Goal: Task Accomplishment & Management: Use online tool/utility

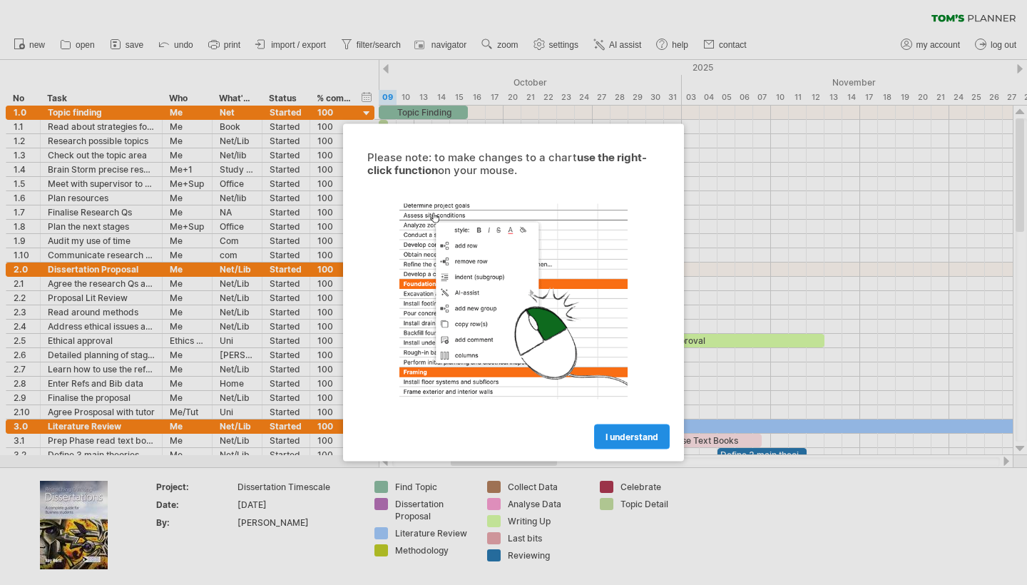
click at [639, 436] on span "I understand" at bounding box center [631, 436] width 53 height 11
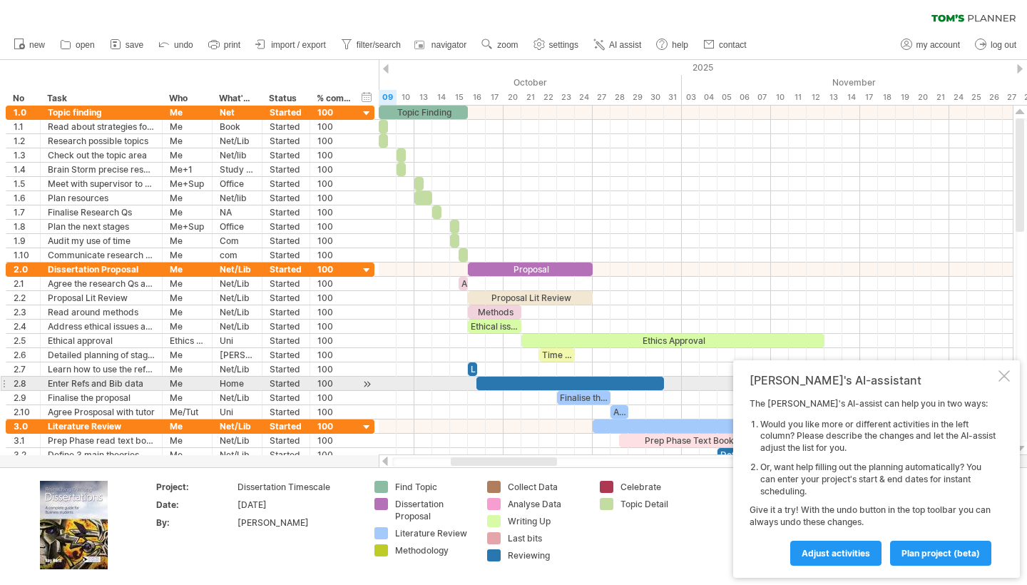
click at [1006, 381] on div at bounding box center [1003, 375] width 11 height 11
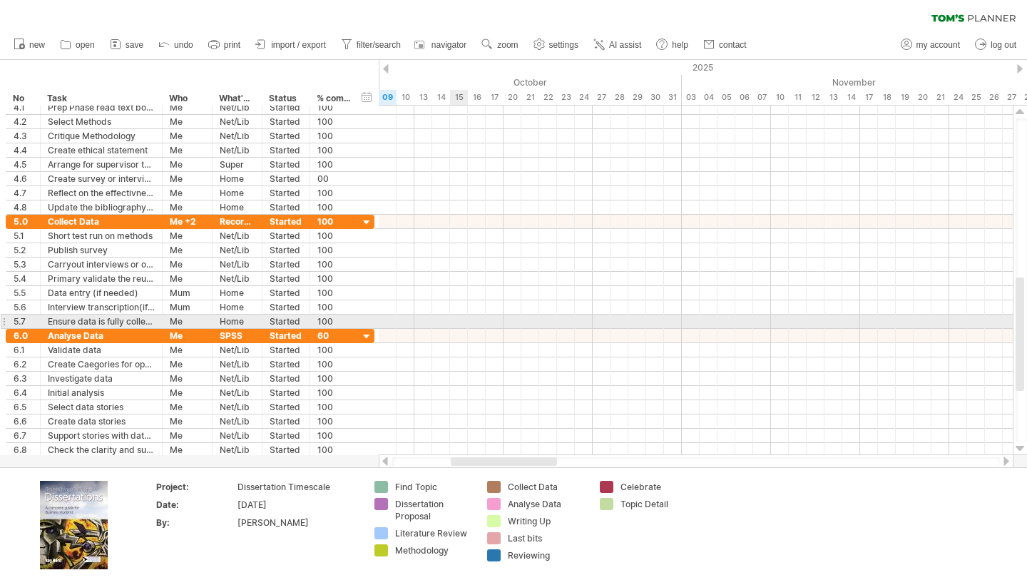
click at [464, 314] on div at bounding box center [696, 321] width 634 height 14
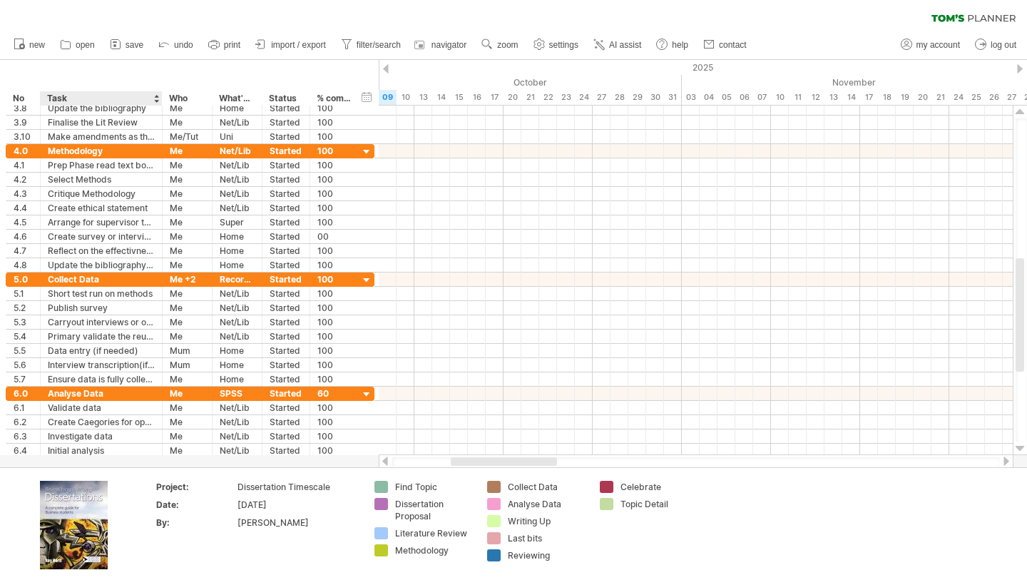
click at [161, 103] on div "**** Task" at bounding box center [101, 98] width 122 height 14
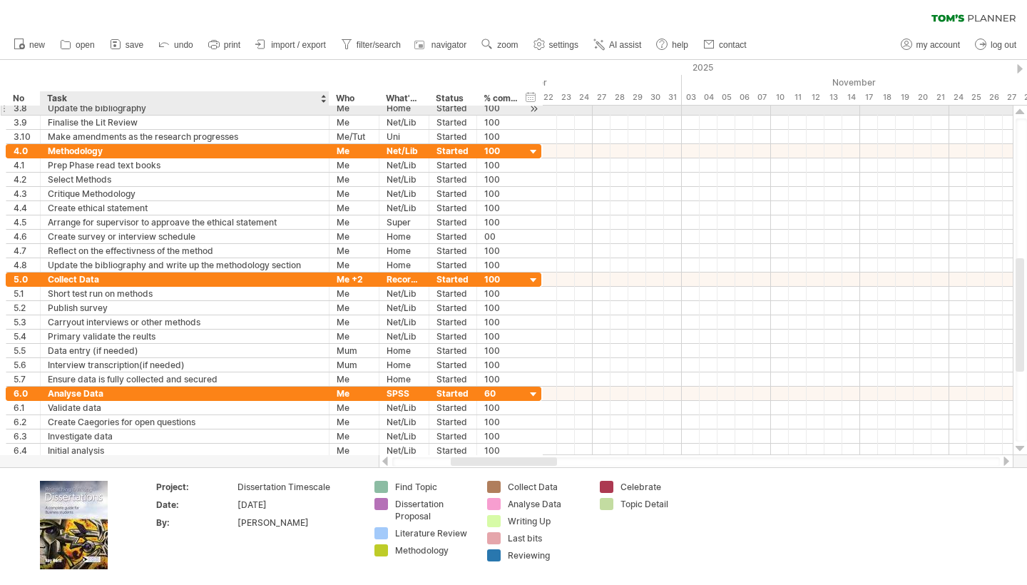
drag, startPoint x: 161, startPoint y: 107, endPoint x: 328, endPoint y: 111, distance: 166.9
click at [328, 111] on div at bounding box center [327, 108] width 7 height 14
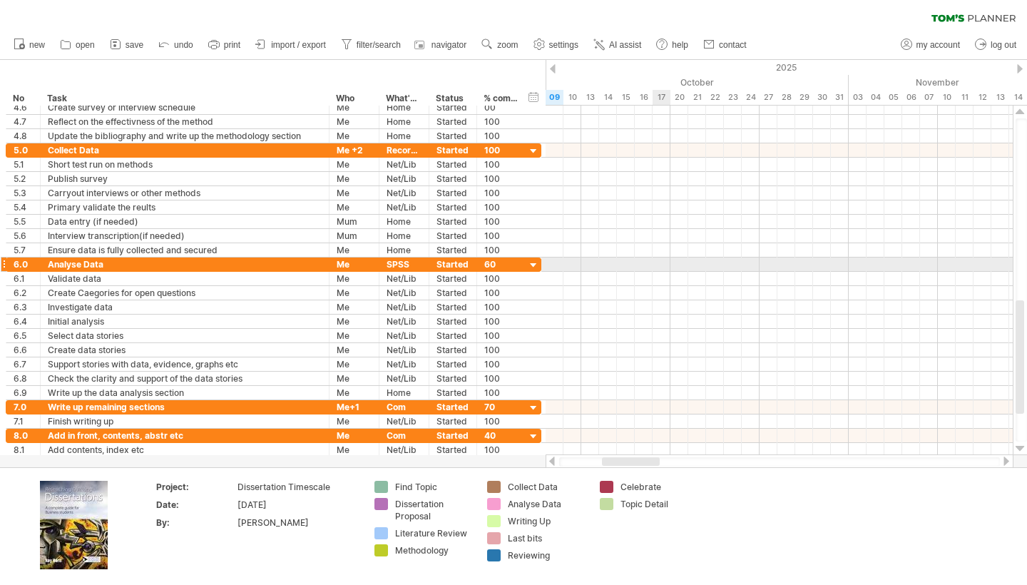
click at [665, 270] on div at bounding box center [779, 264] width 467 height 14
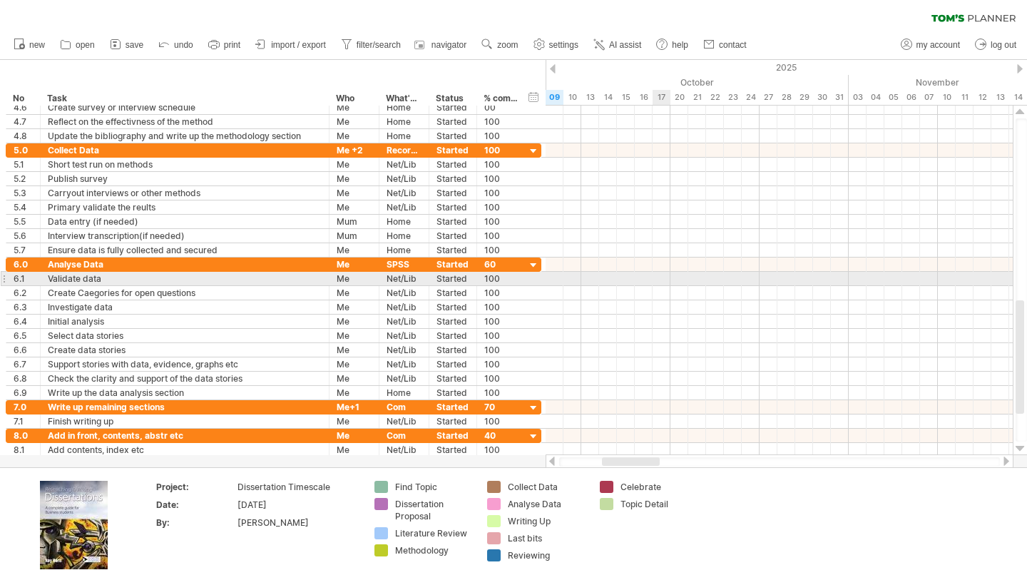
click at [664, 279] on div at bounding box center [779, 279] width 467 height 14
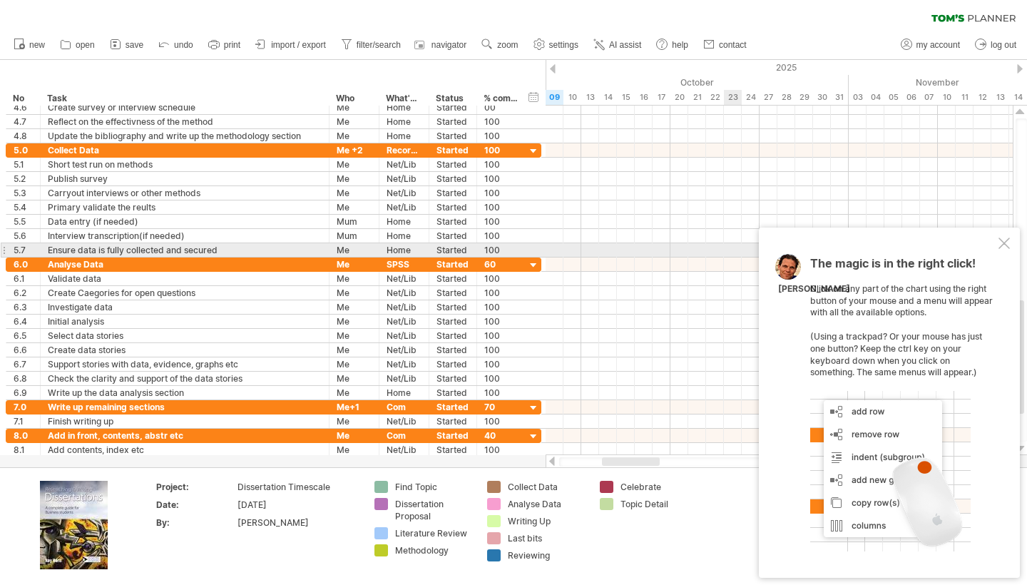
click at [1003, 249] on div at bounding box center [1003, 242] width 11 height 11
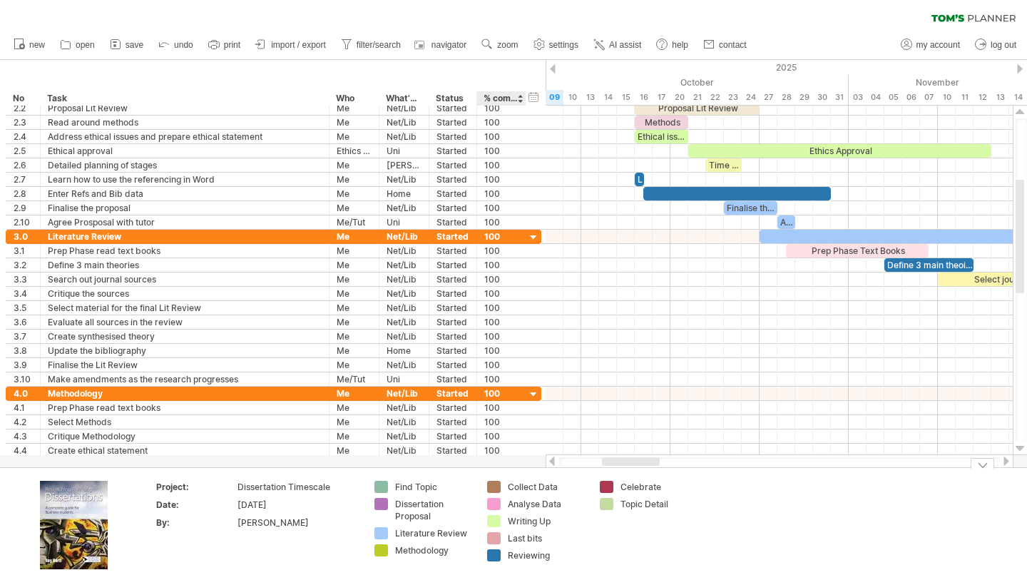
drag, startPoint x: 509, startPoint y: 469, endPoint x: 509, endPoint y: 483, distance: 14.3
click at [509, 483] on div "Project: Dissertation Timescale Date: [DATE] By: [PERSON_NAME] Find Topic Disse…" at bounding box center [513, 525] width 1027 height 117
drag, startPoint x: 545, startPoint y: 464, endPoint x: 543, endPoint y: 486, distance: 22.2
click at [543, 486] on div "Trying to reach [DOMAIN_NAME] Connected again... 0% clear filter new *" at bounding box center [513, 292] width 1027 height 585
click at [982, 465] on div at bounding box center [983, 463] width 24 height 11
